Goal: Task Accomplishment & Management: Use online tool/utility

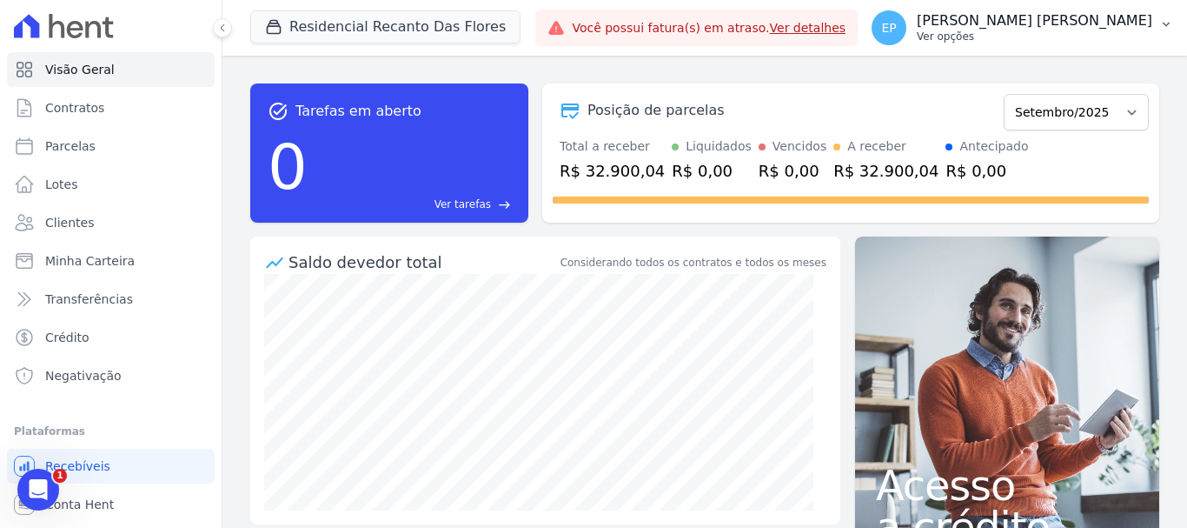
click at [1100, 36] on p "Ver opções" at bounding box center [1035, 37] width 236 height 14
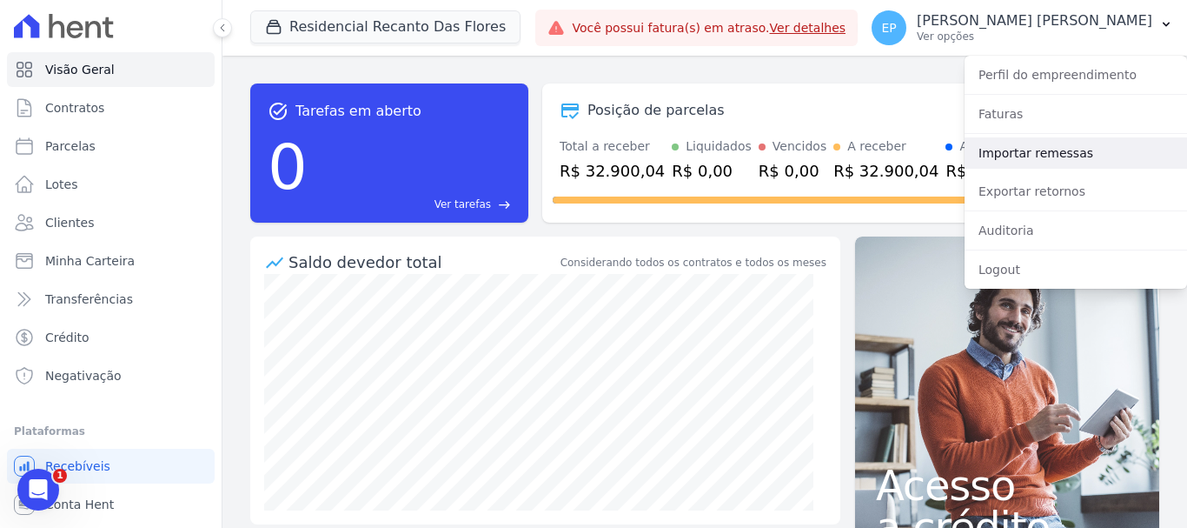
click at [1002, 150] on link "Importar remessas" at bounding box center [1076, 152] width 223 height 31
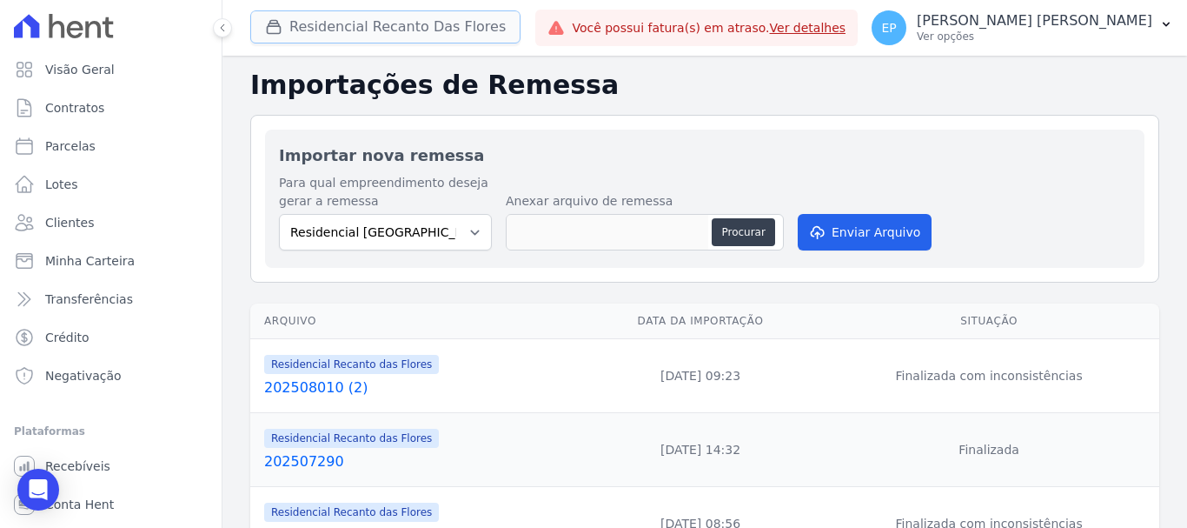
click at [317, 30] on button "Residencial Recanto Das Flores" at bounding box center [385, 26] width 270 height 33
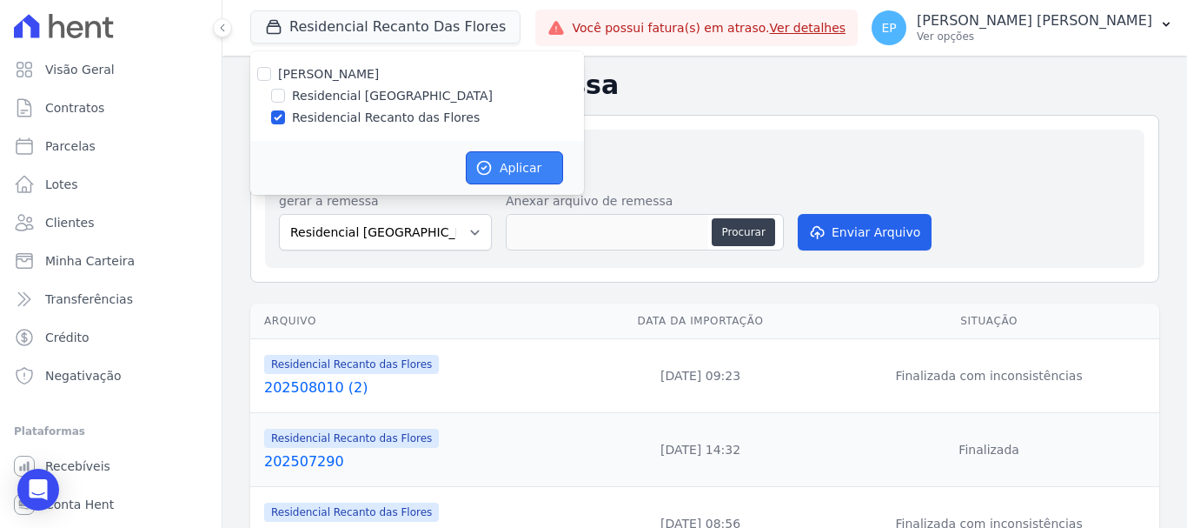
click at [522, 159] on button "Aplicar" at bounding box center [514, 167] width 97 height 33
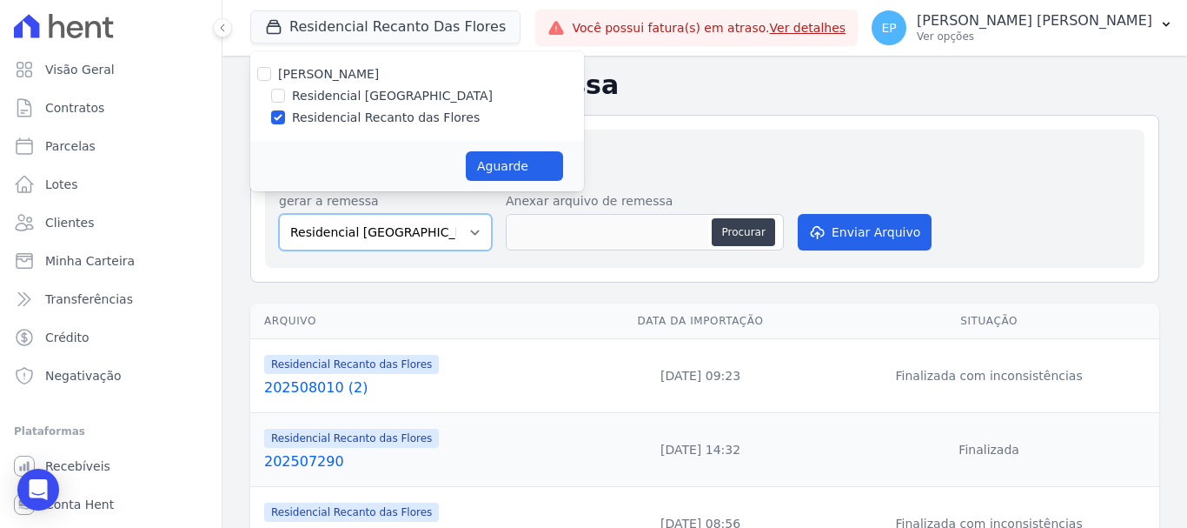
click at [472, 227] on select "Residencial Piazza Di Siena Residencial Recanto das Flores" at bounding box center [385, 232] width 213 height 37
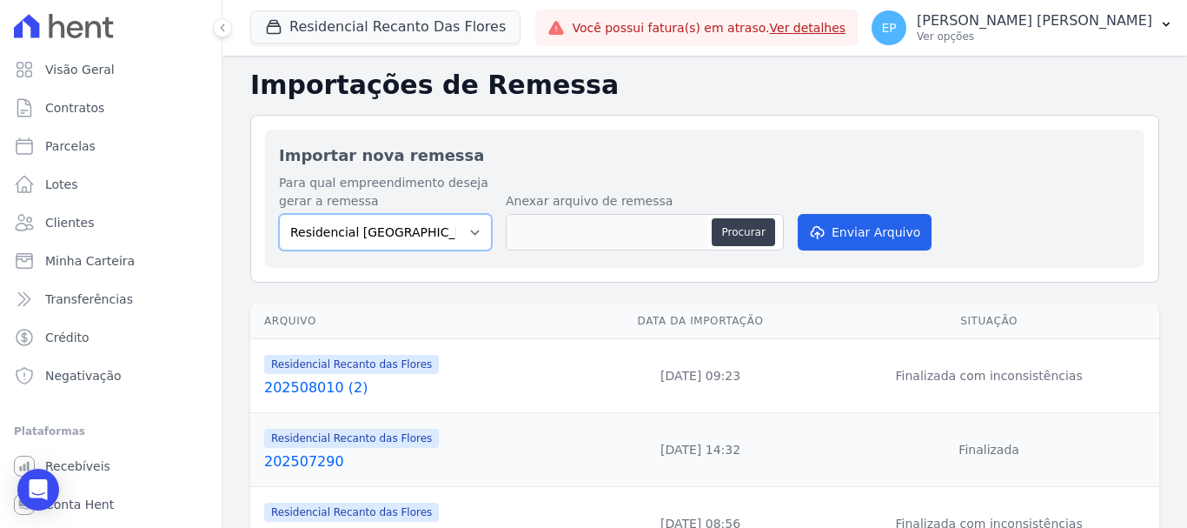
click at [469, 229] on select "Residencial Piazza Di Siena Residencial Recanto das Flores" at bounding box center [385, 232] width 213 height 37
select select "17b43244-16d8-4099-af41-df3ffa9782b2"
click at [279, 214] on select "Residencial Piazza Di Siena Residencial Recanto das Flores" at bounding box center [385, 232] width 213 height 37
click at [747, 235] on button "Procurar" at bounding box center [743, 232] width 63 height 28
type input "202509010 (2)"
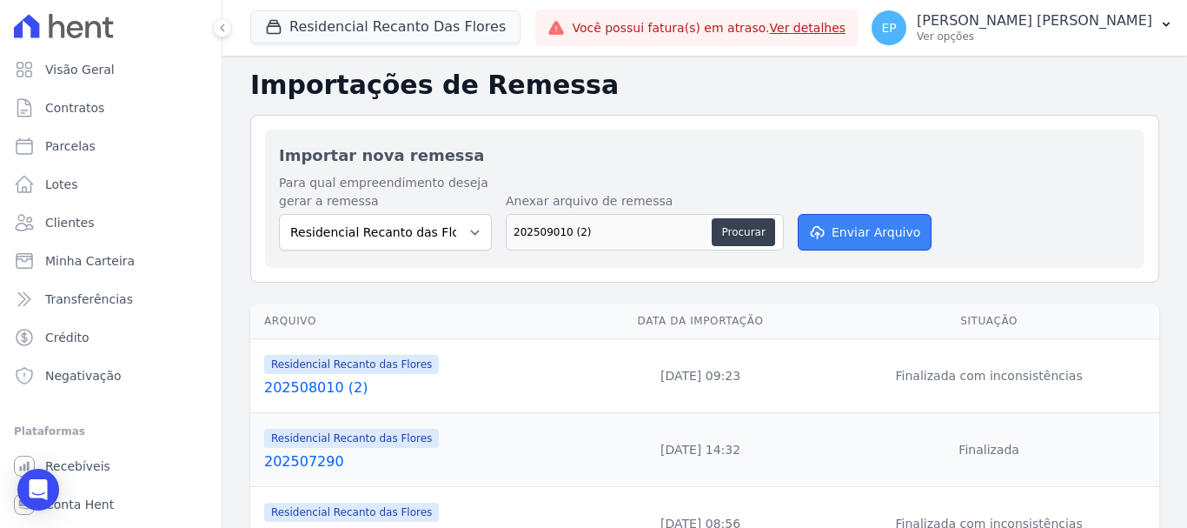
click at [841, 234] on button "Enviar Arquivo" at bounding box center [865, 232] width 134 height 37
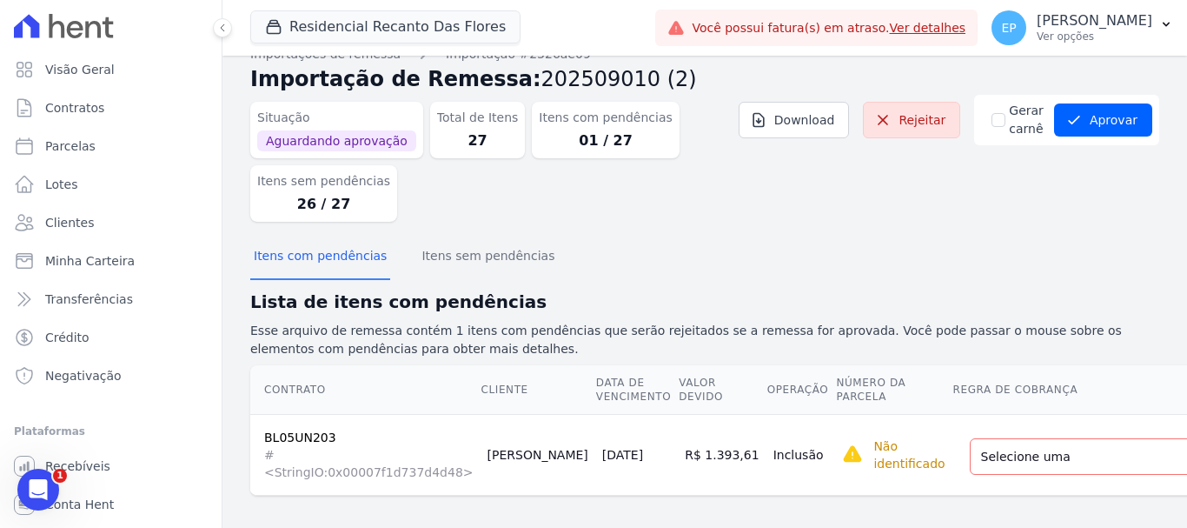
scroll to position [48, 0]
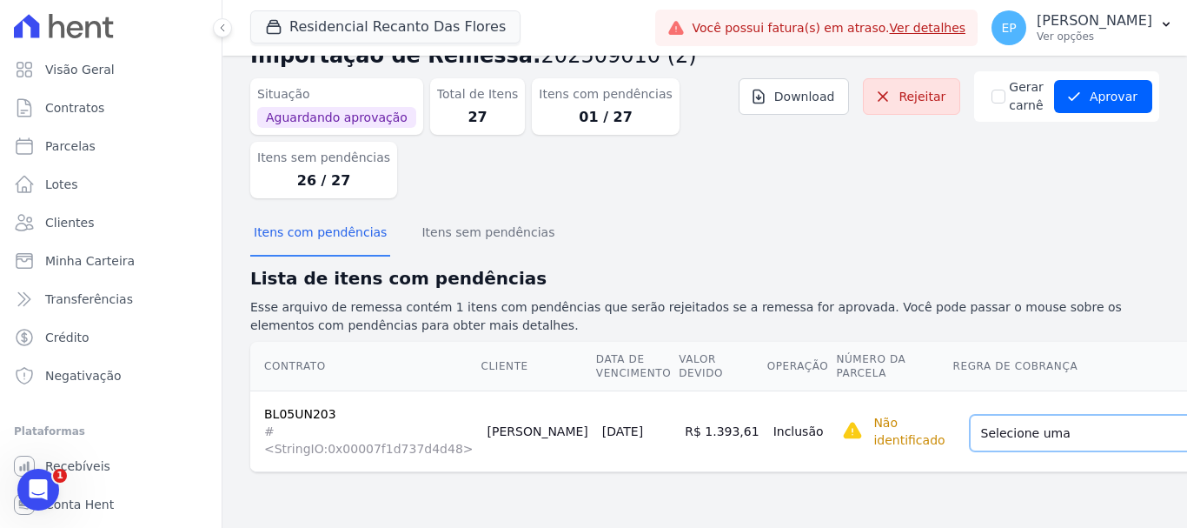
click at [970, 438] on select "Selecione uma Nova Parcela Avulsa Parcela Avulsa Existente Parcela Normal (45 X…" at bounding box center [1093, 433] width 247 height 37
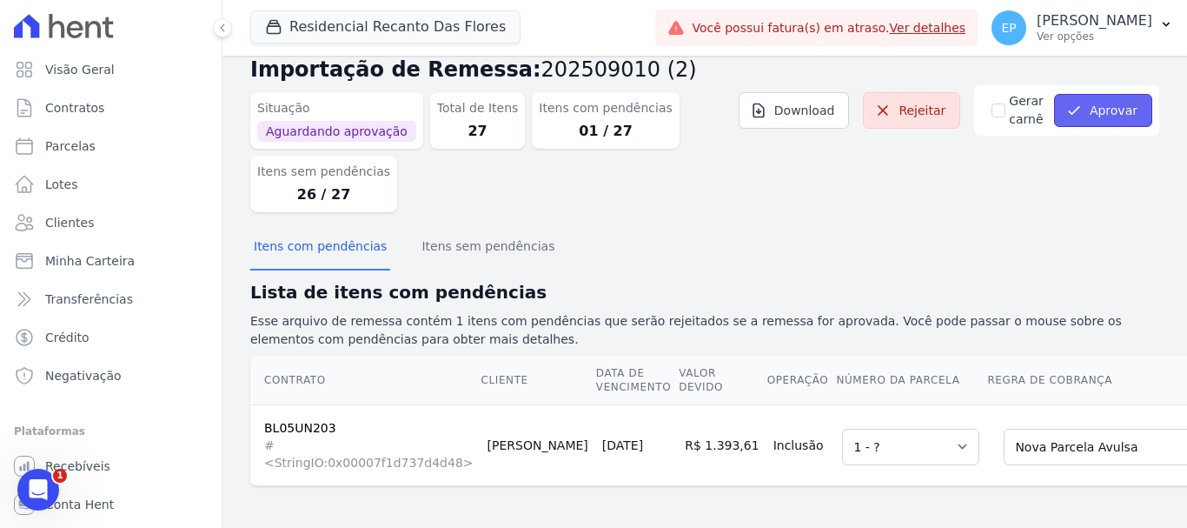
click at [1093, 96] on button "Aprovar" at bounding box center [1103, 110] width 98 height 33
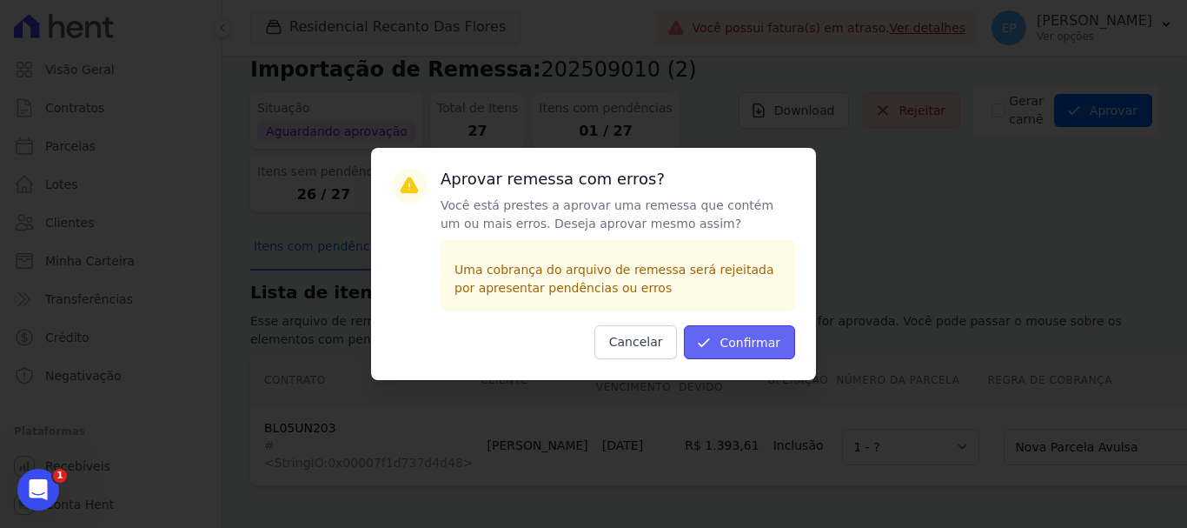
click at [746, 336] on button "Confirmar" at bounding box center [739, 342] width 111 height 34
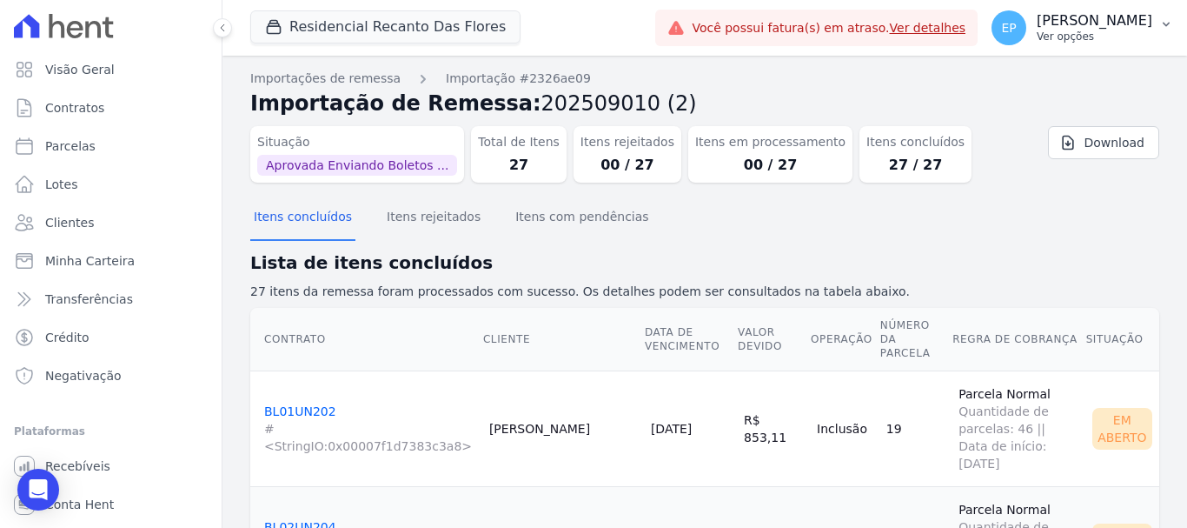
click at [1110, 32] on p "Ver opções" at bounding box center [1095, 37] width 116 height 14
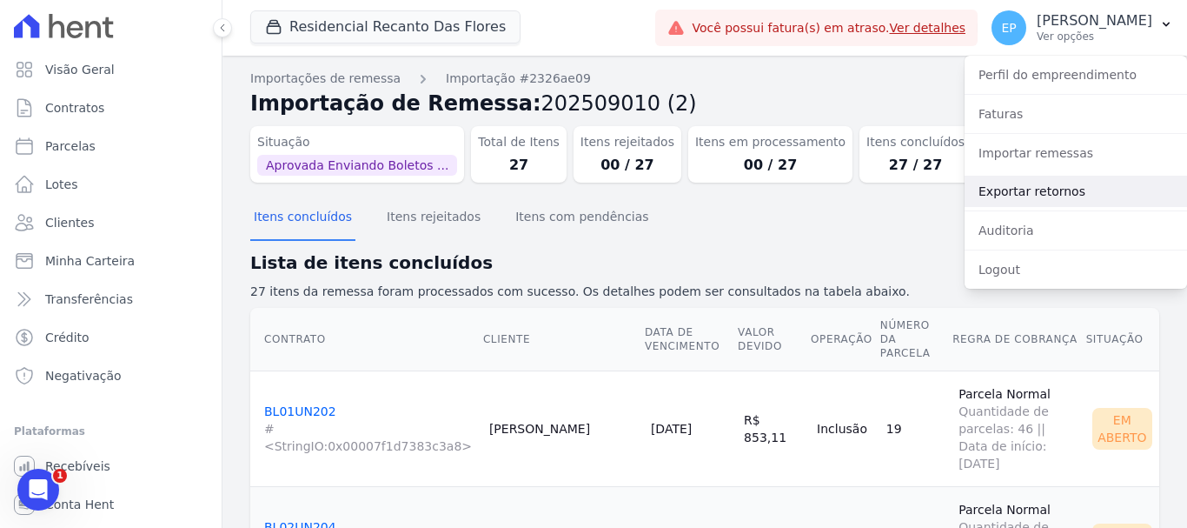
click at [1010, 197] on link "Exportar retornos" at bounding box center [1076, 191] width 223 height 31
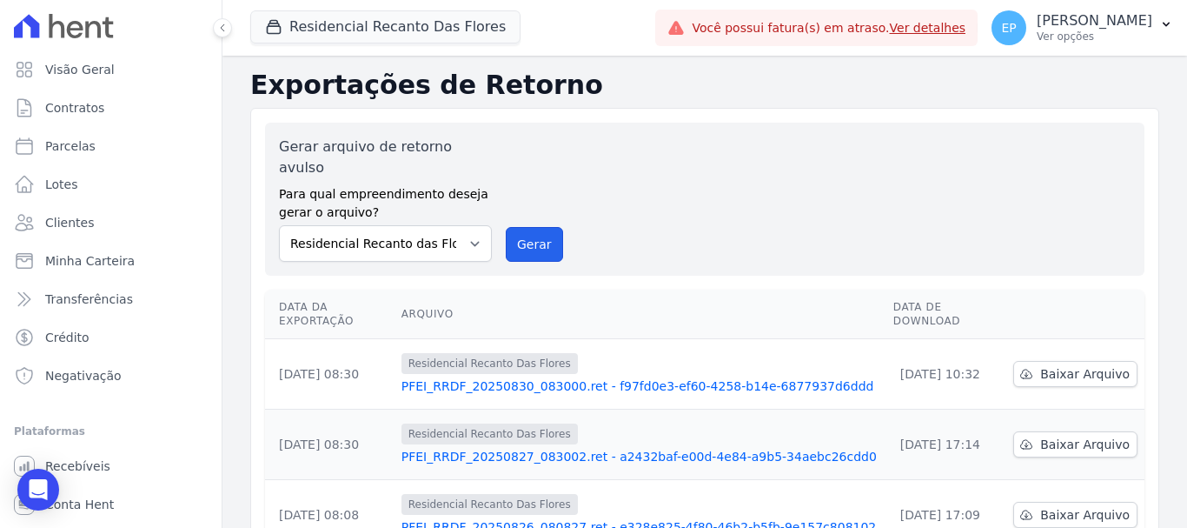
click at [537, 227] on button "Gerar" at bounding box center [534, 244] width 57 height 35
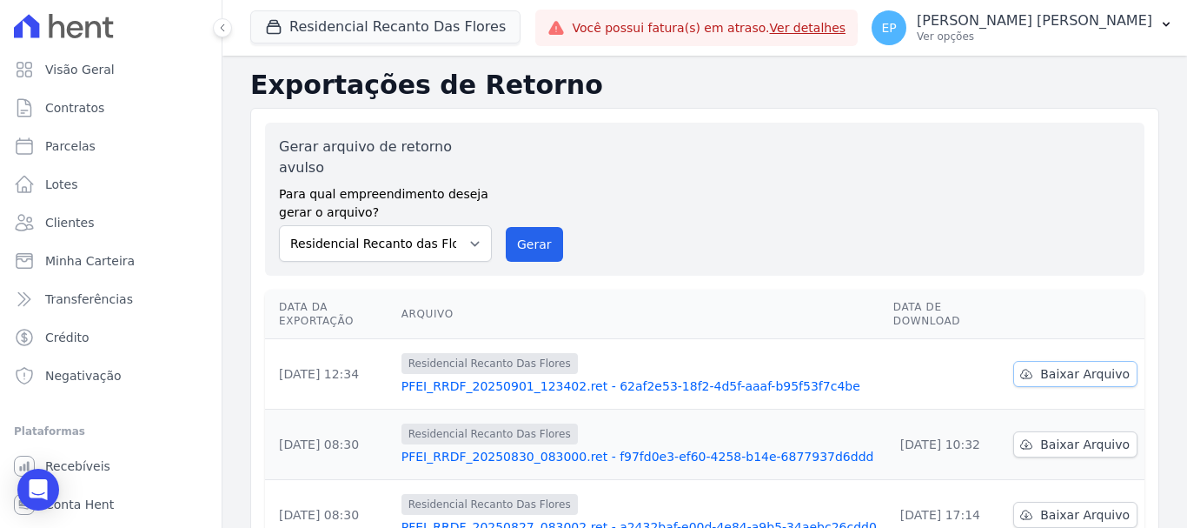
click at [1043, 365] on span "Baixar Arquivo" at bounding box center [1086, 373] width 90 height 17
